Goal: Find specific page/section: Find specific page/section

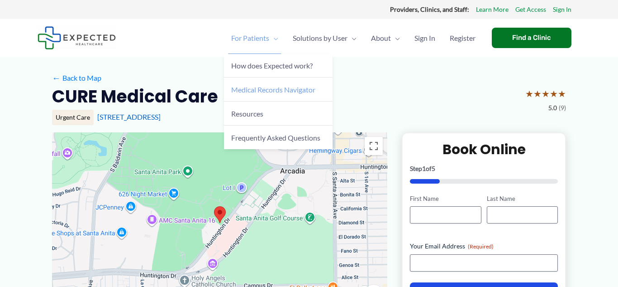
click at [249, 92] on span "Medical Records Navigator" at bounding box center [273, 89] width 84 height 9
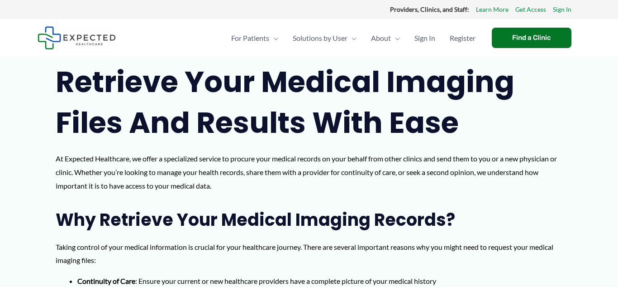
click at [96, 38] on img at bounding box center [77, 37] width 78 height 23
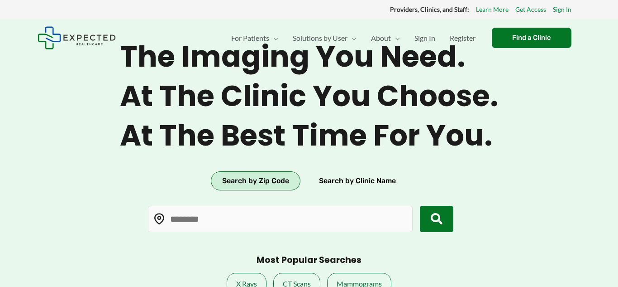
type input "*****"
